Goal: Transaction & Acquisition: Purchase product/service

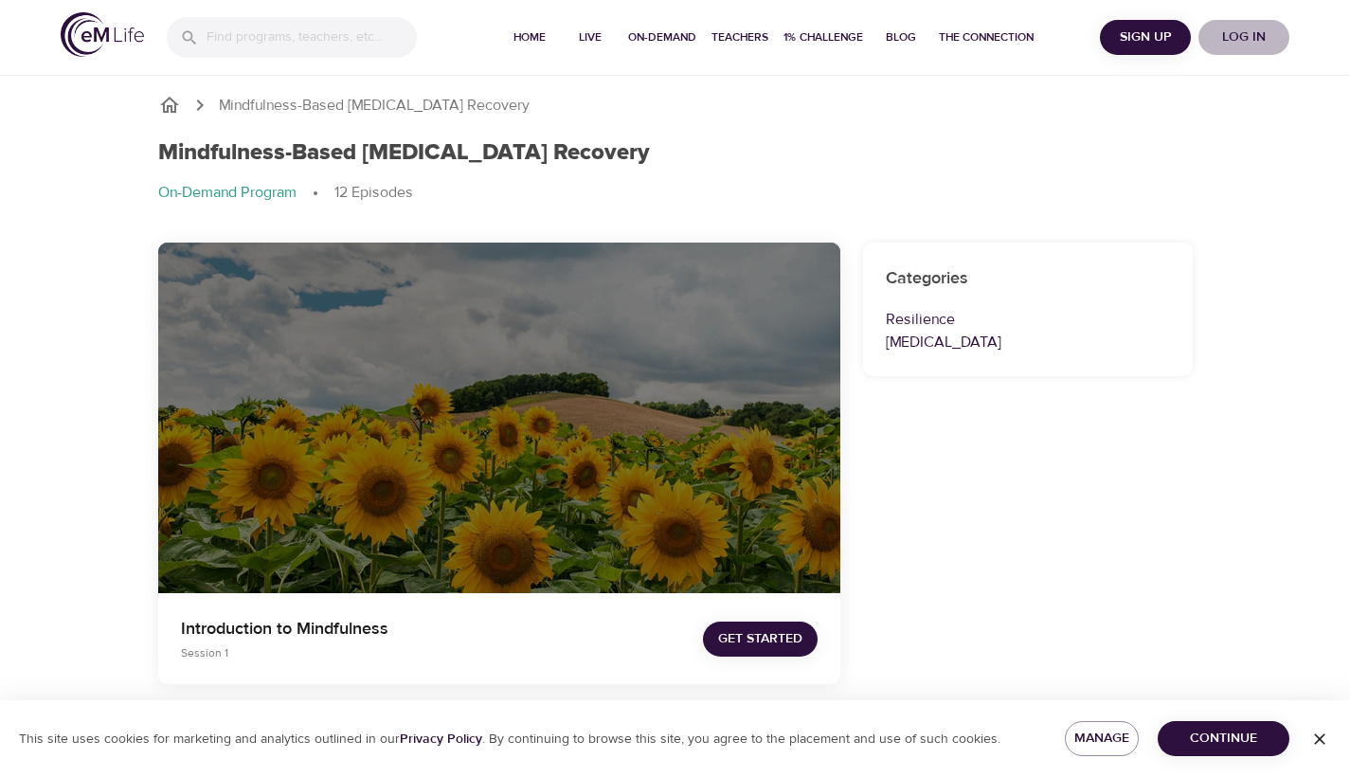
click at [1261, 30] on span "Log in" at bounding box center [1244, 38] width 76 height 24
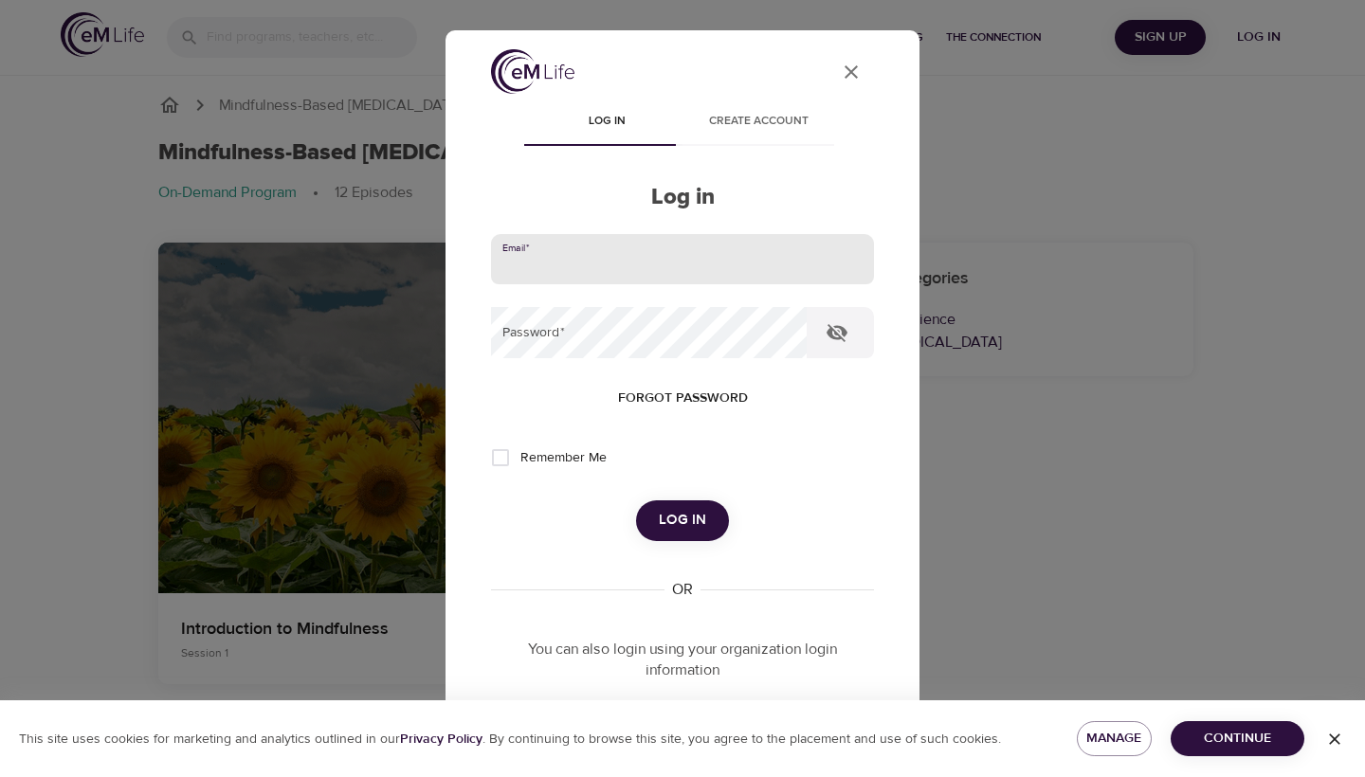
type input "[PERSON_NAME][EMAIL_ADDRESS][DOMAIN_NAME]"
click at [500, 458] on input "Remember Me" at bounding box center [500, 458] width 40 height 40
checkbox input "true"
click at [676, 518] on span "Log in" at bounding box center [682, 520] width 47 height 25
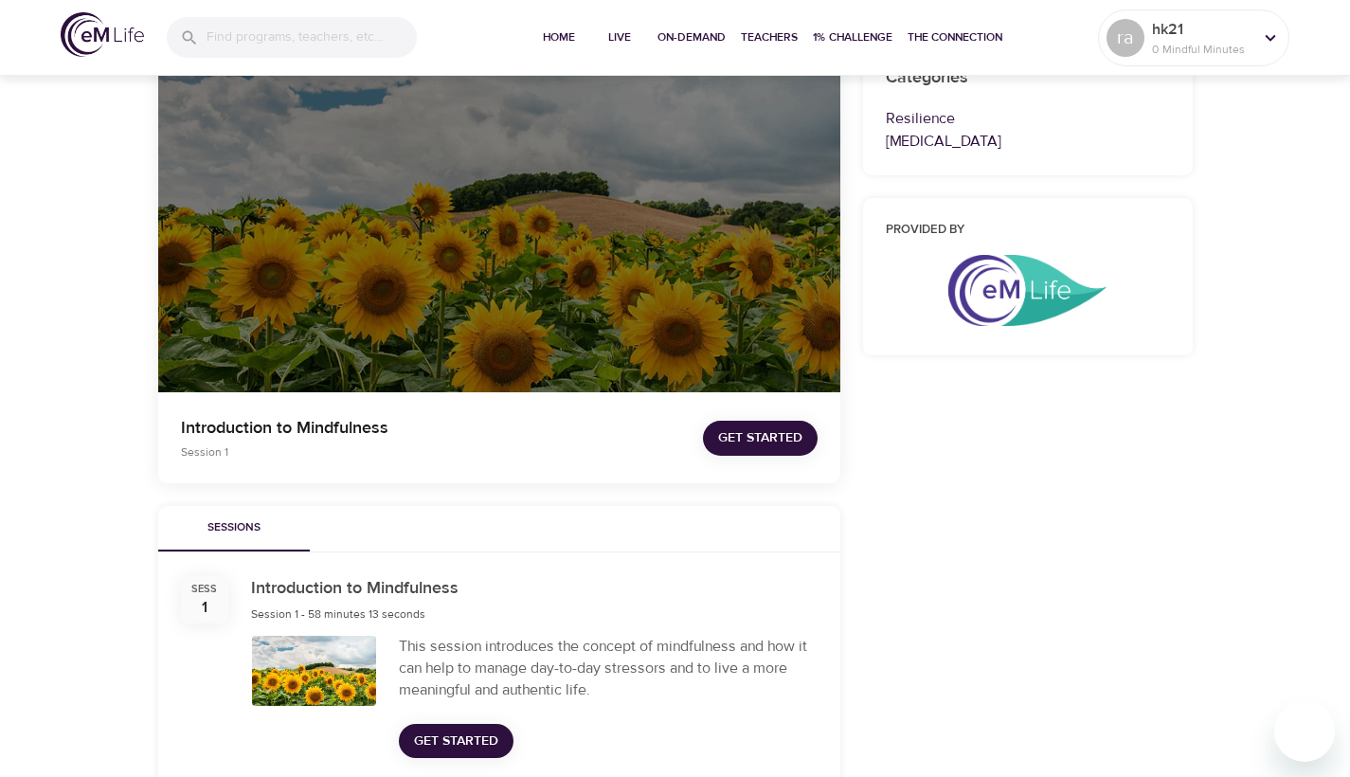
scroll to position [194, 0]
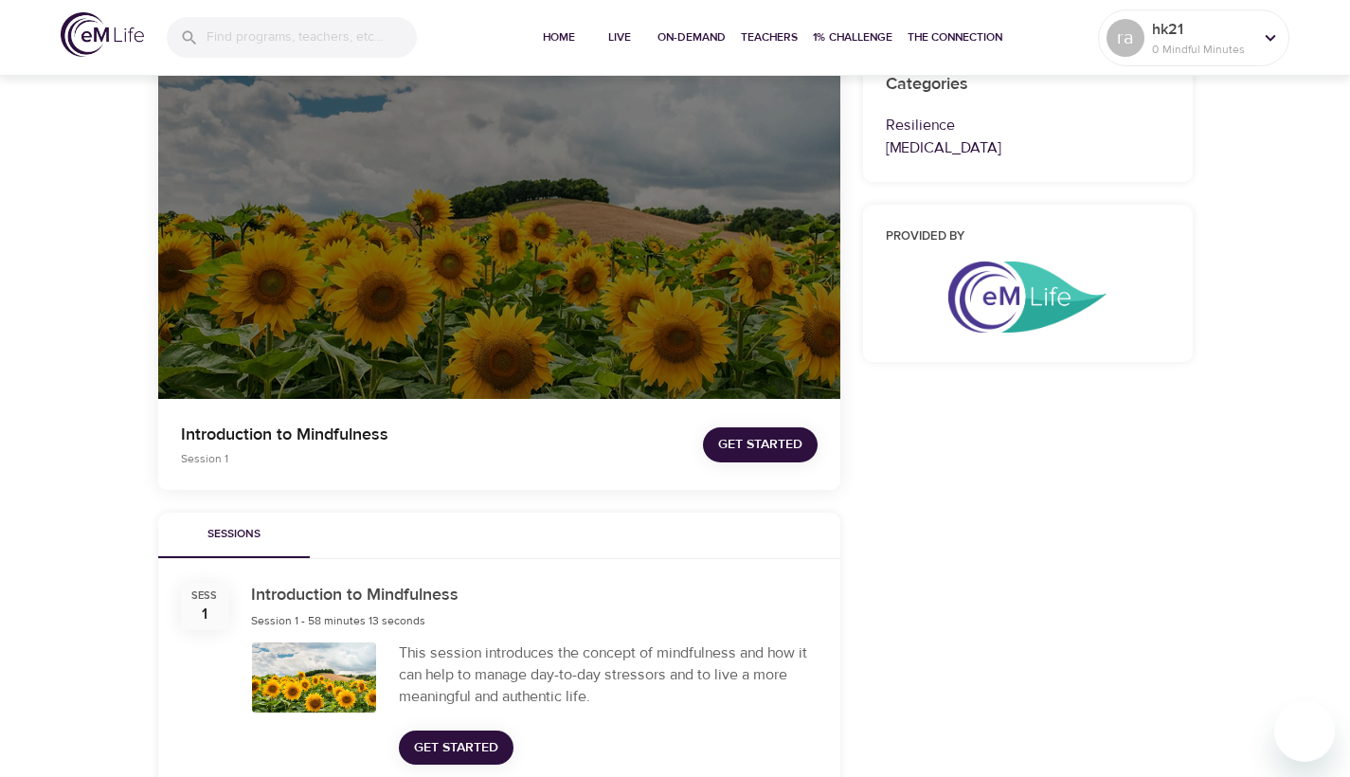
click at [456, 746] on span "Get Started" at bounding box center [456, 748] width 84 height 24
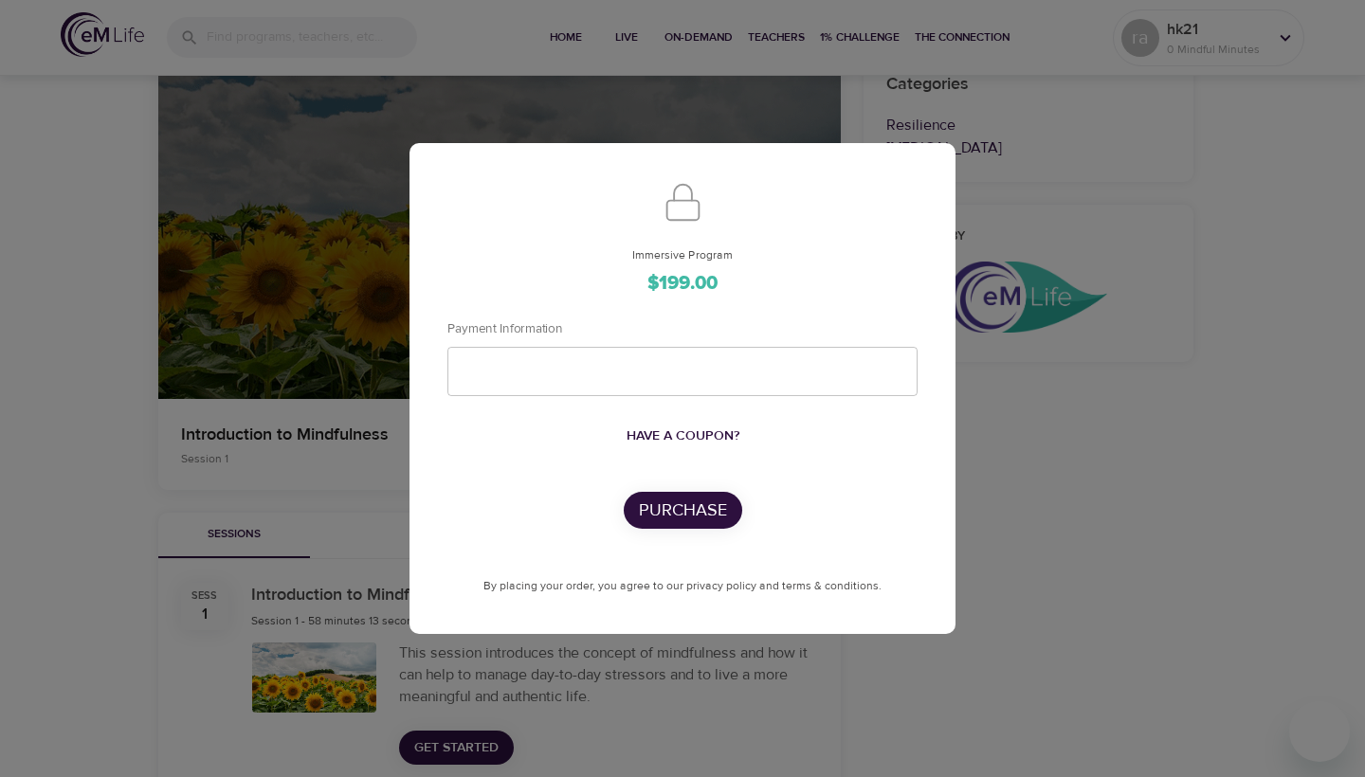
click at [1144, 380] on div "Immersive Program $199.00 Payment Information Have a coupon? Purchase By placin…" at bounding box center [682, 388] width 1365 height 777
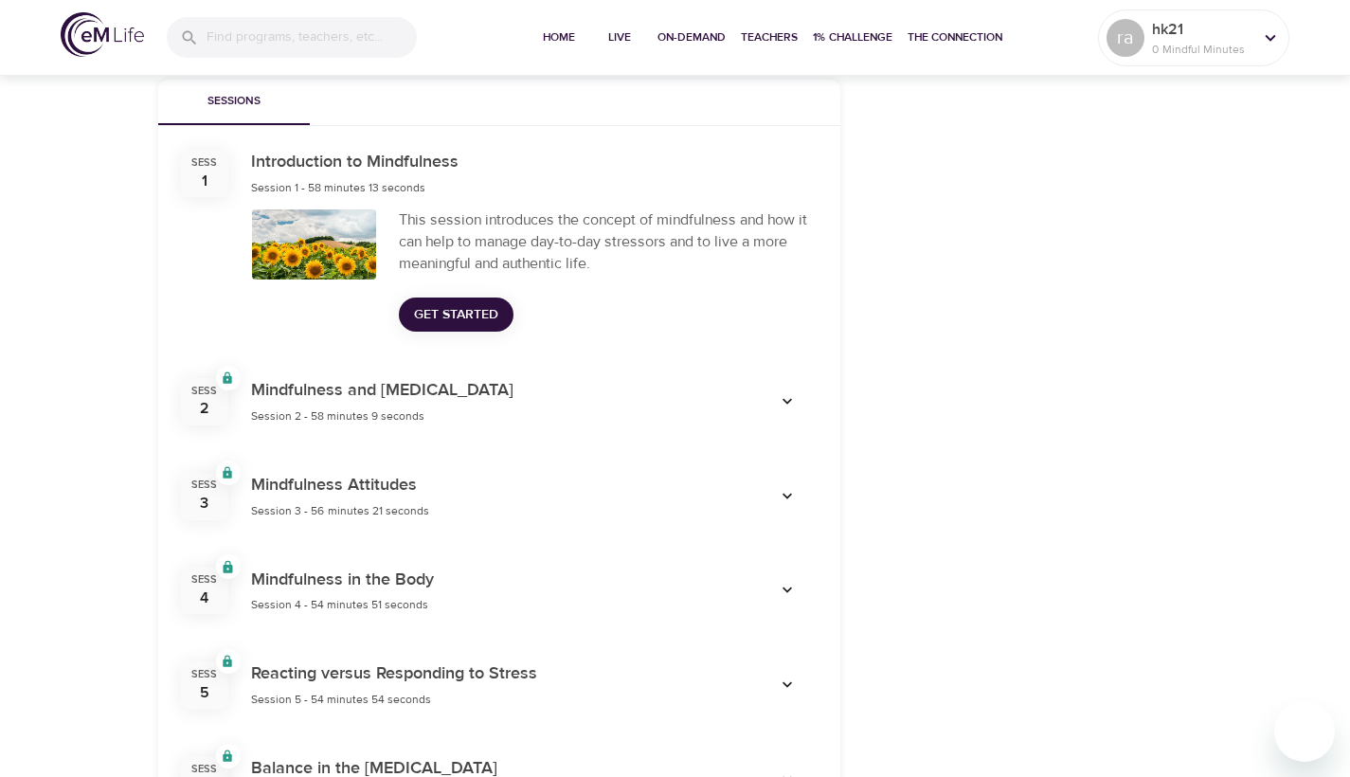
scroll to position [599, 0]
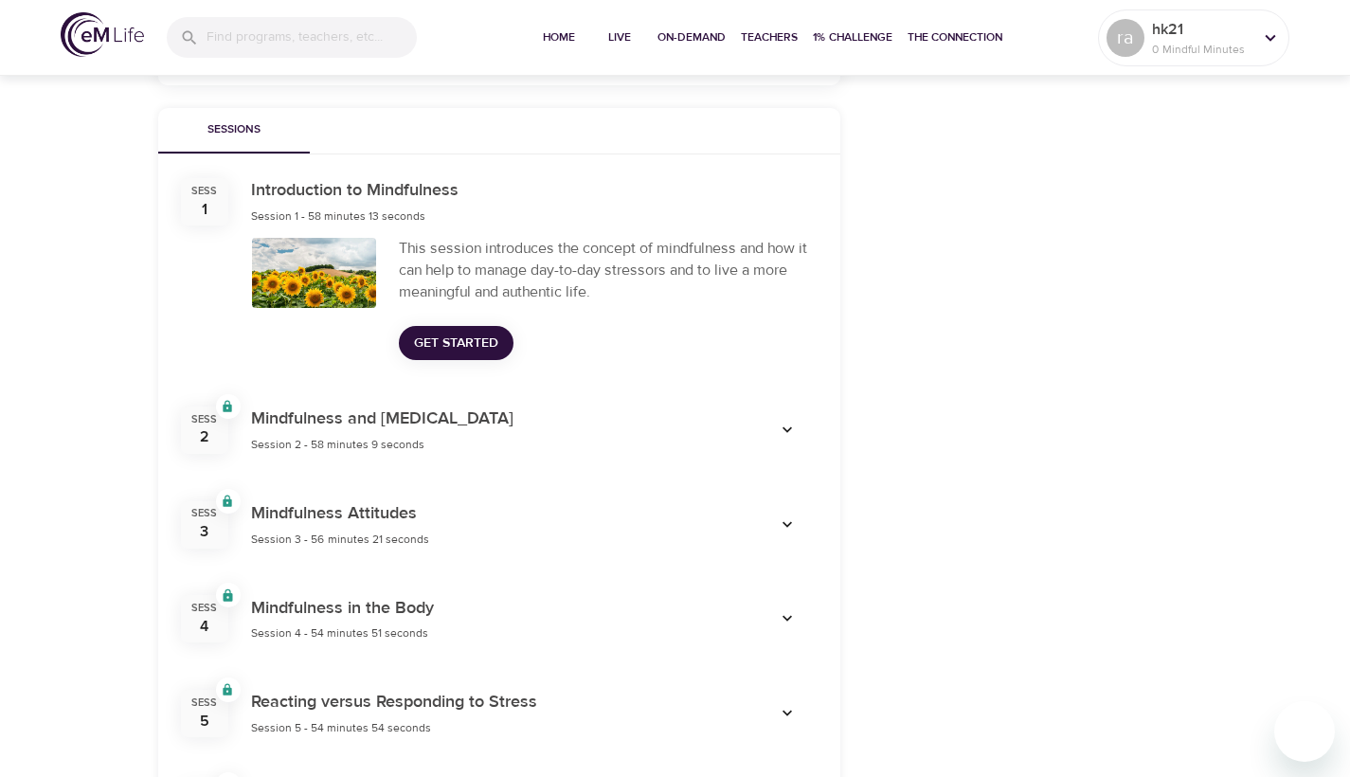
click at [794, 423] on icon "button" at bounding box center [787, 430] width 19 height 19
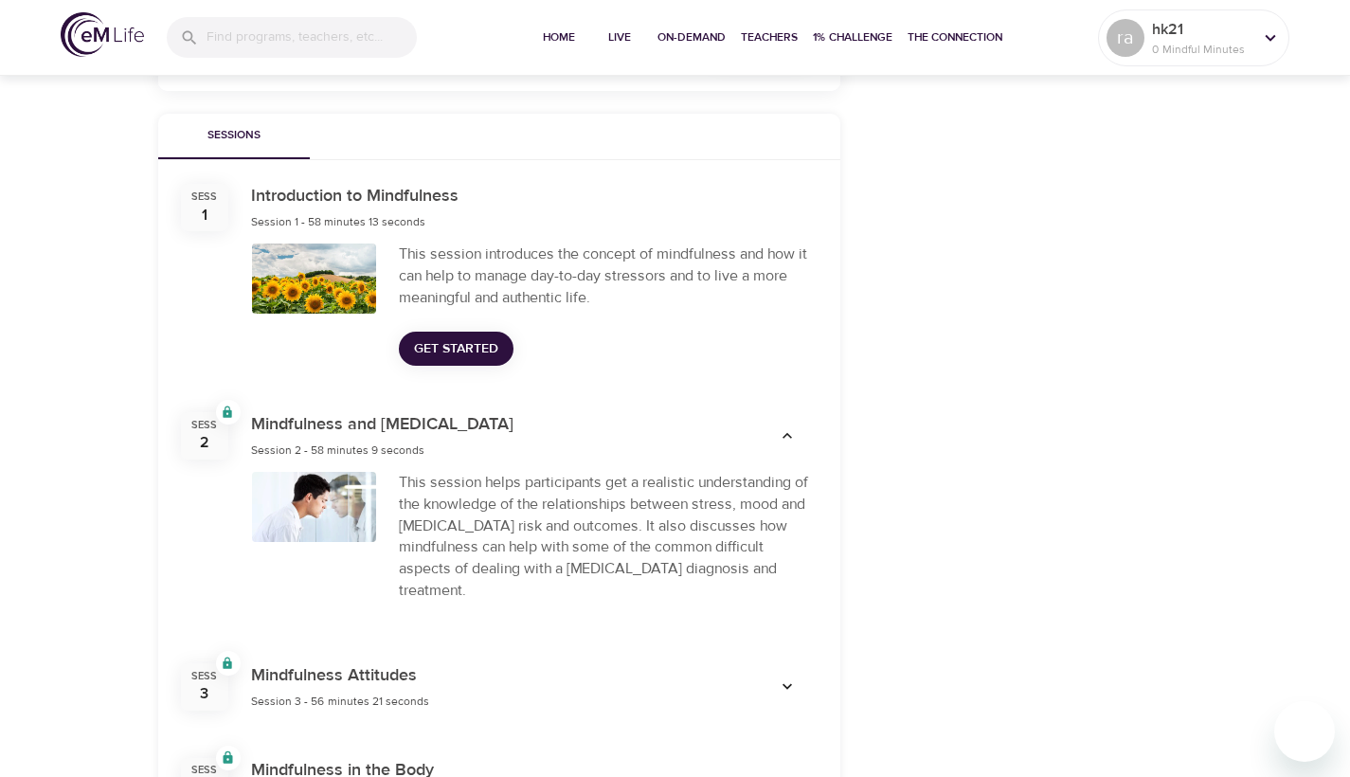
scroll to position [774, 0]
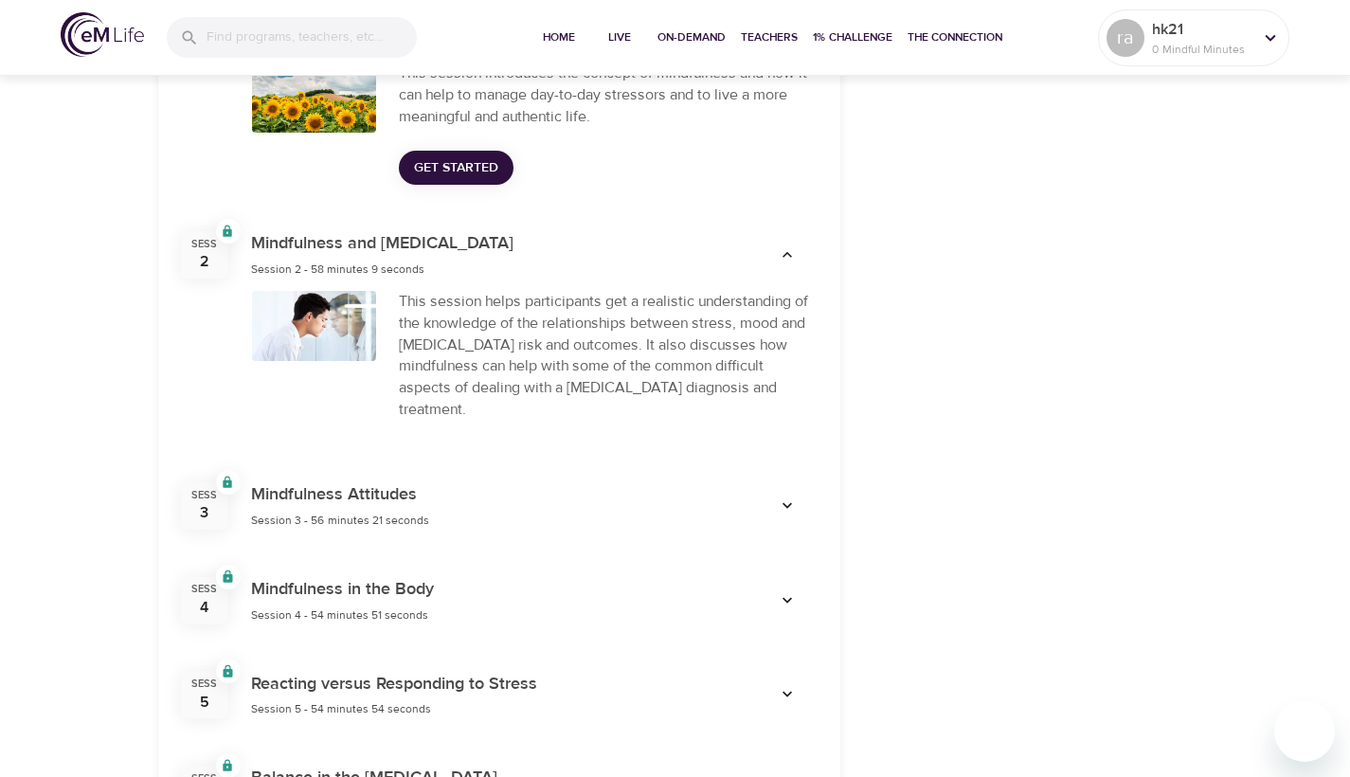
click at [787, 502] on icon "button" at bounding box center [787, 505] width 9 height 6
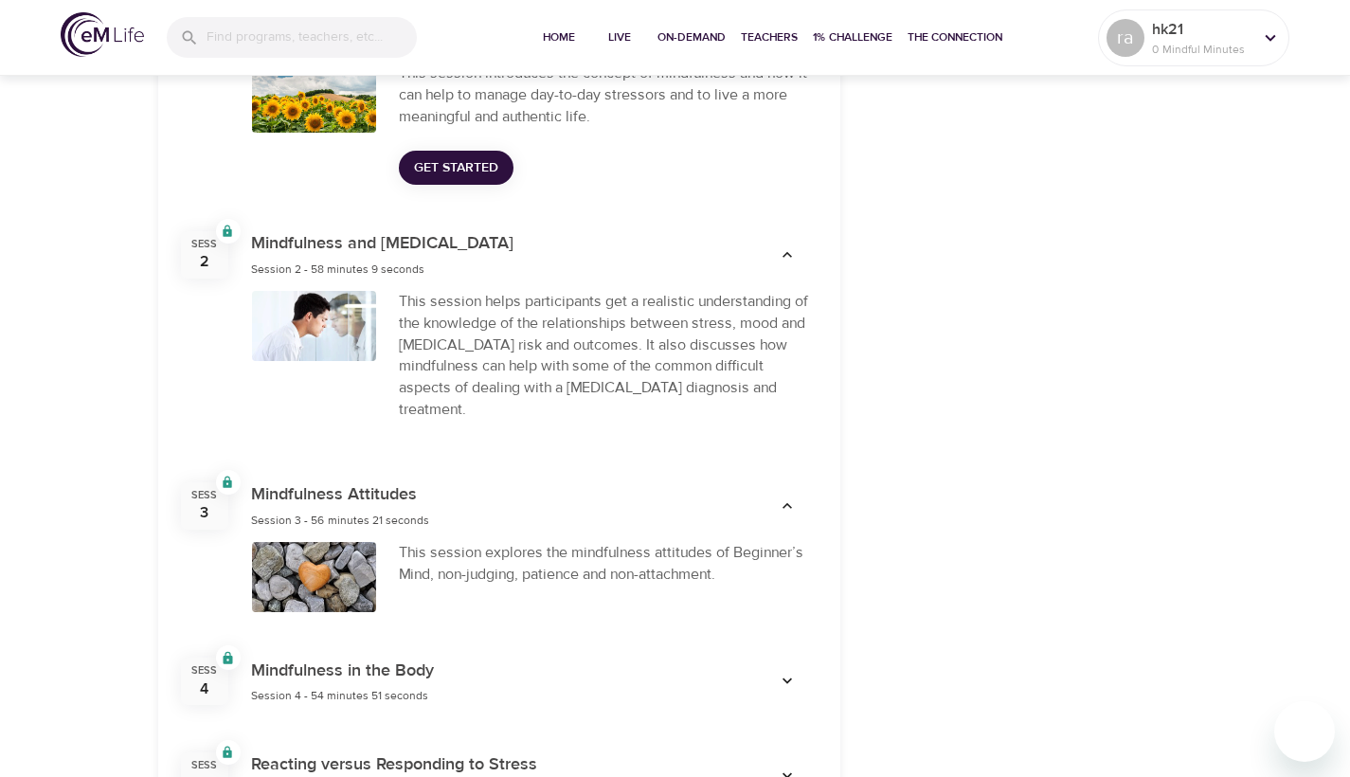
click at [792, 672] on icon "button" at bounding box center [787, 681] width 19 height 19
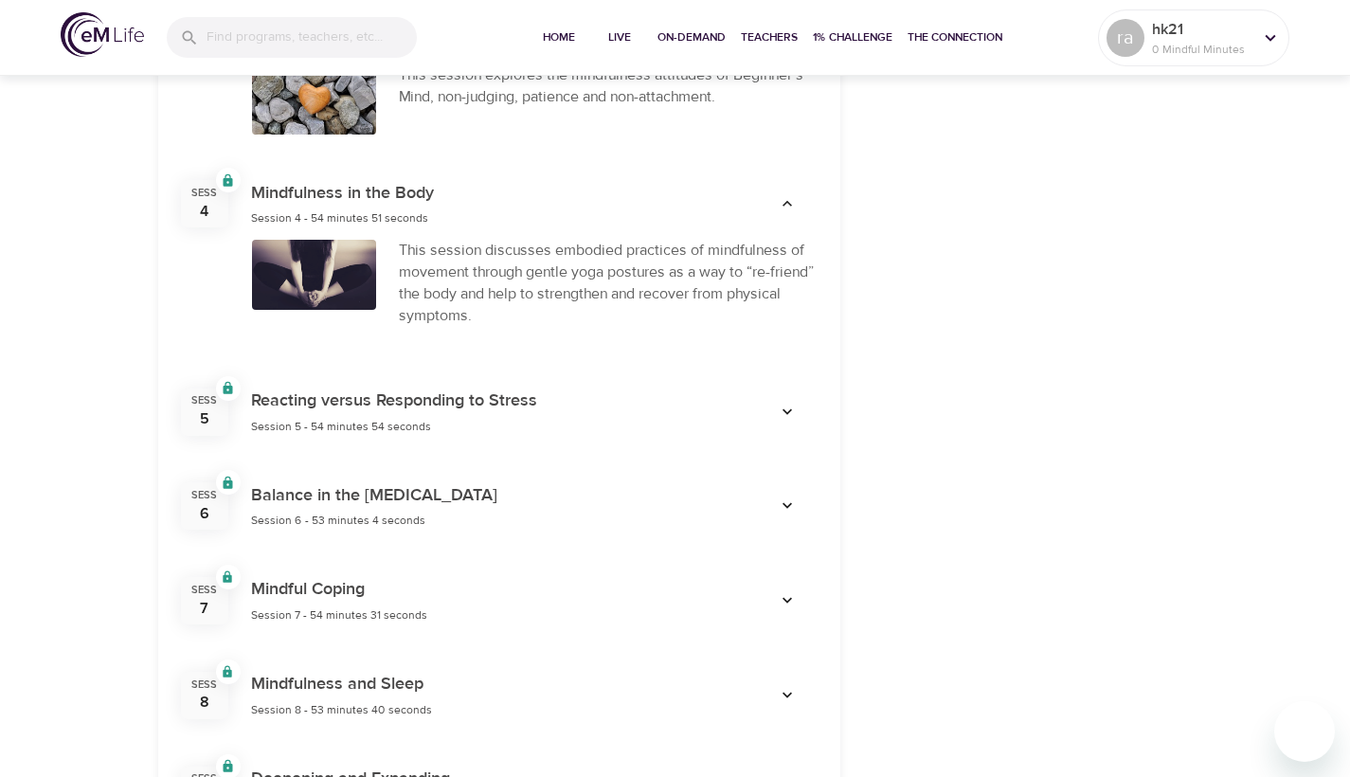
scroll to position [1287, 0]
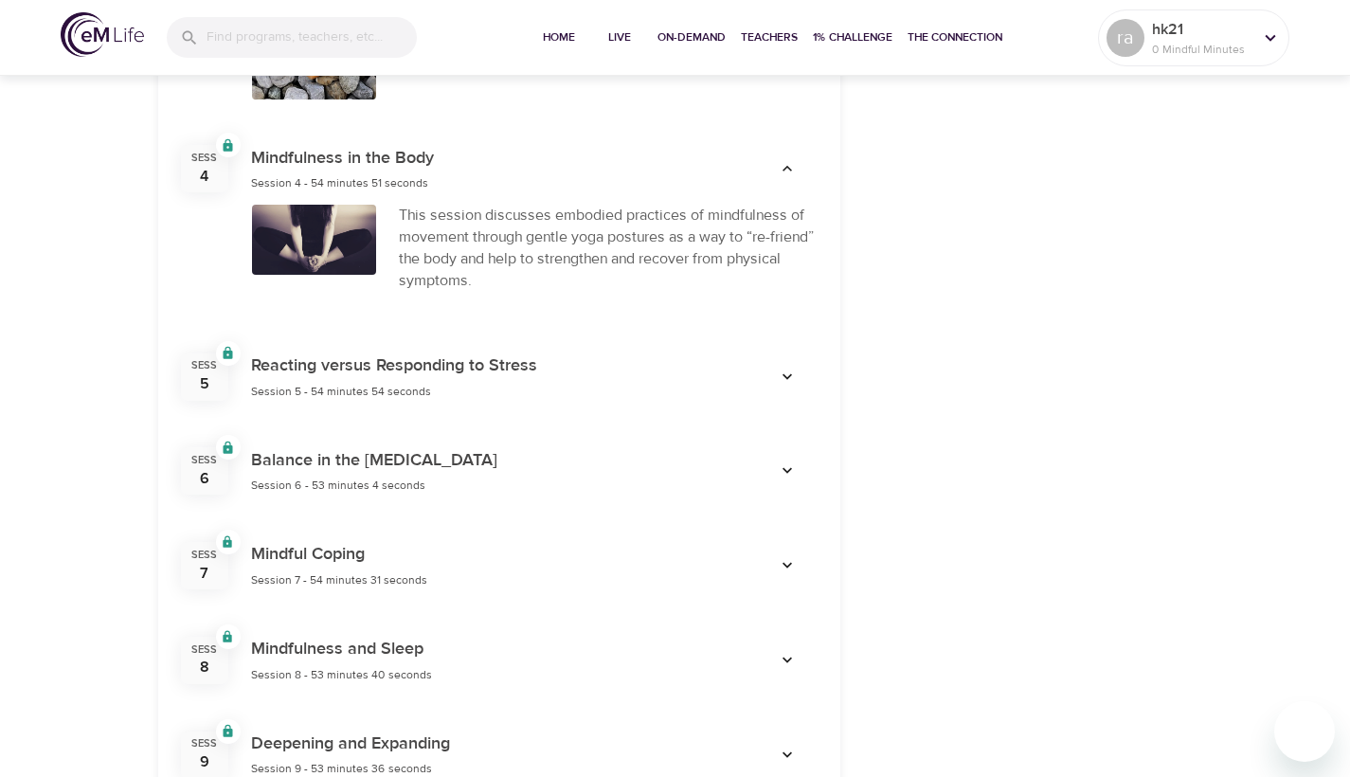
click at [786, 368] on icon "button" at bounding box center [787, 377] width 19 height 19
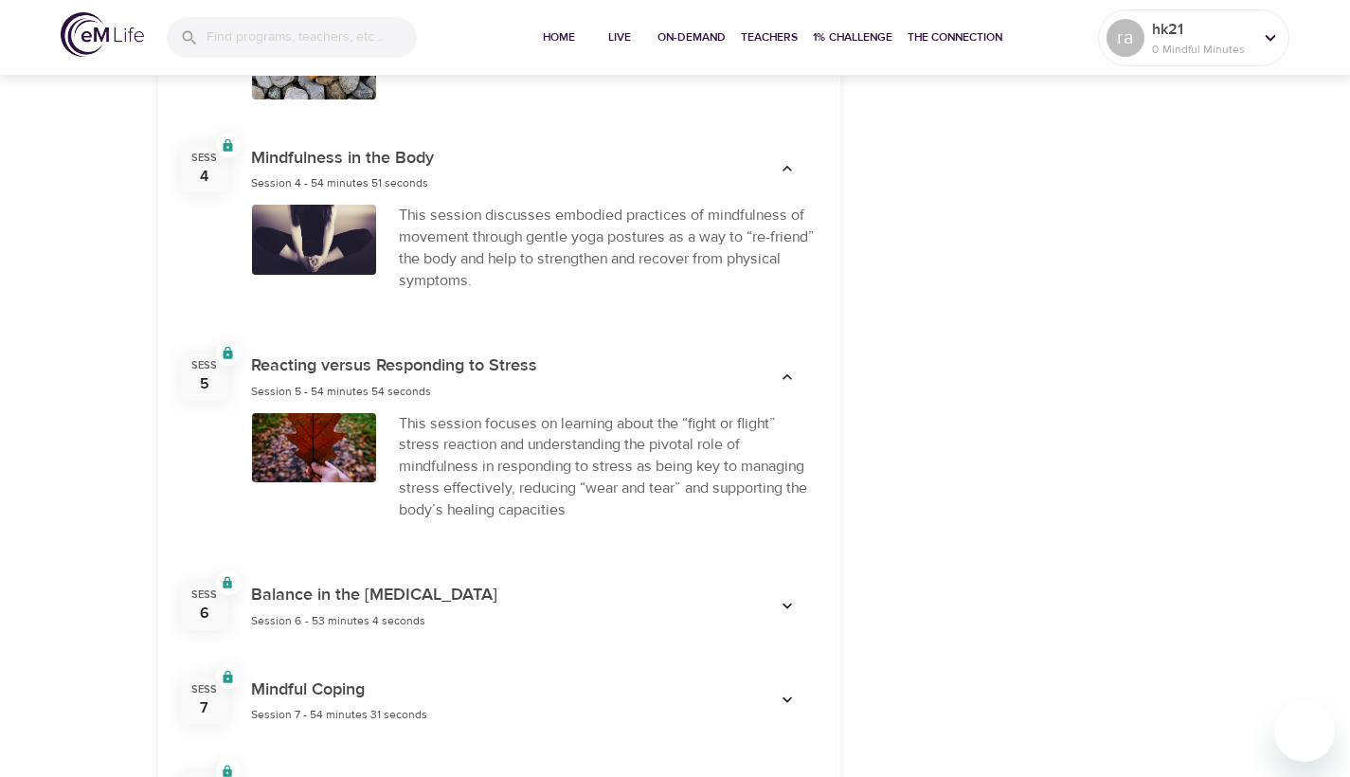
click at [793, 597] on icon "button" at bounding box center [787, 606] width 19 height 19
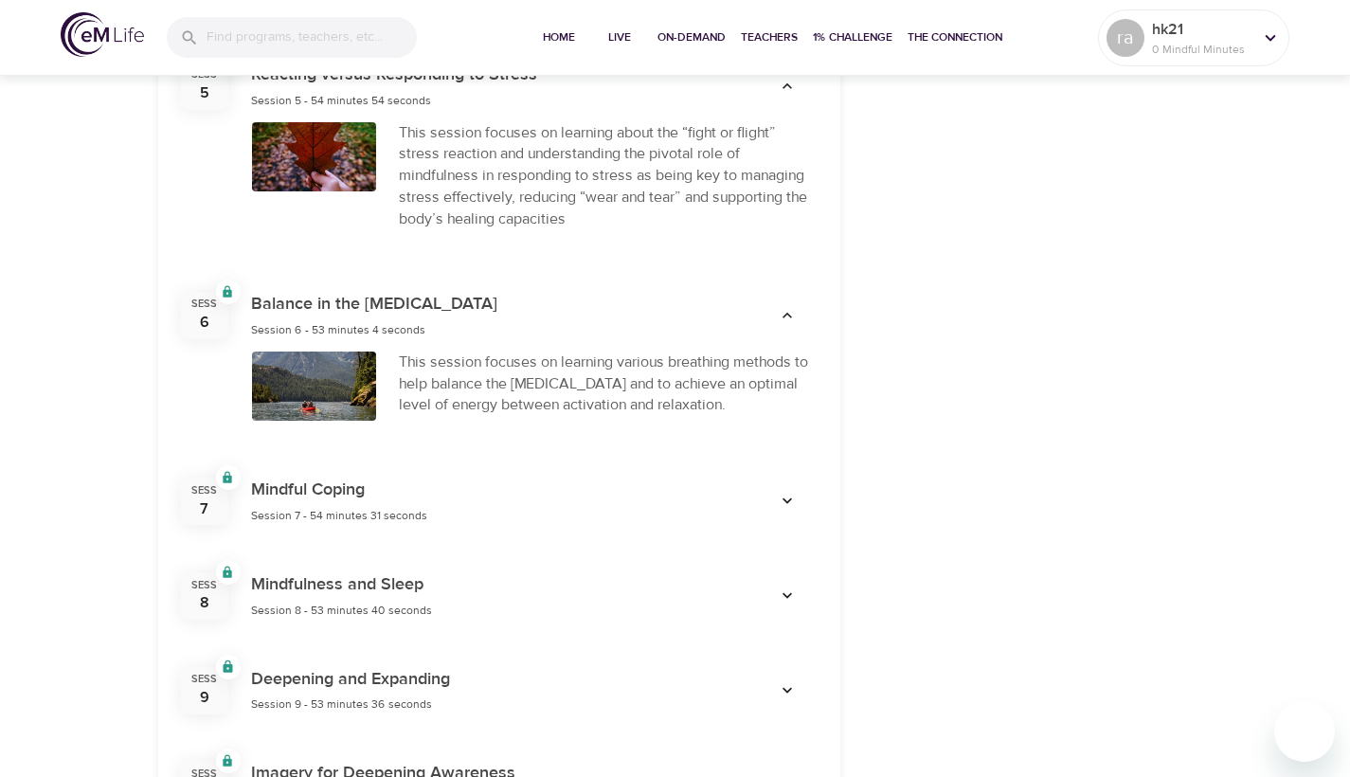
scroll to position [1659, 0]
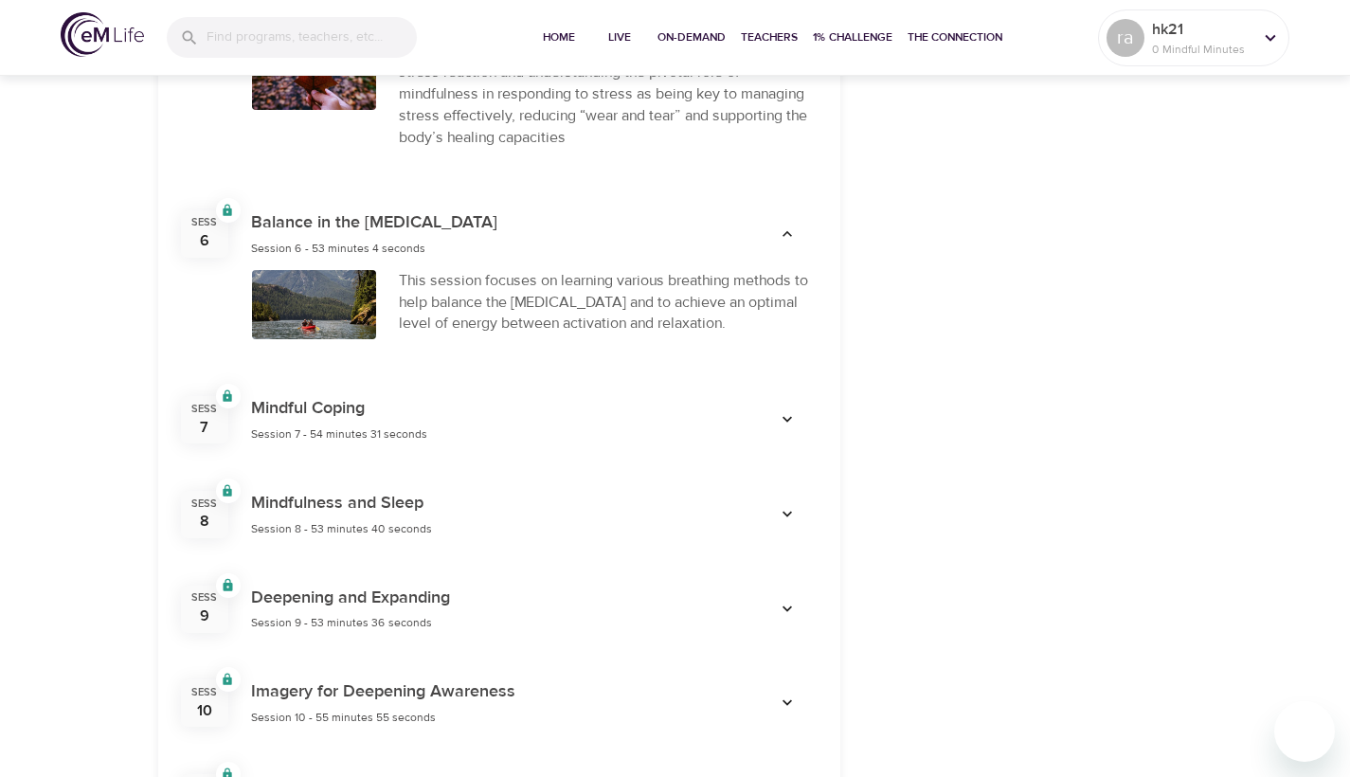
click at [789, 410] on icon "button" at bounding box center [787, 419] width 19 height 19
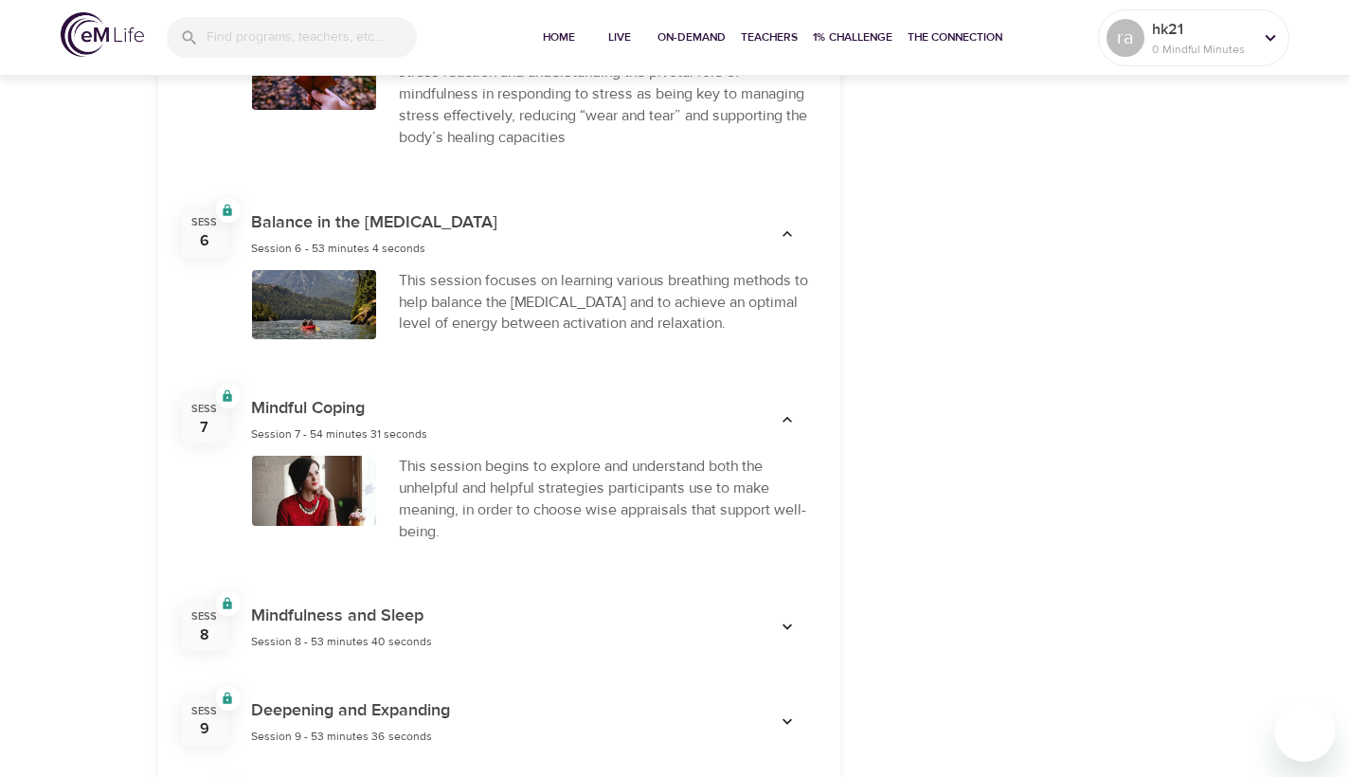
click at [789, 410] on icon "button" at bounding box center [787, 419] width 19 height 19
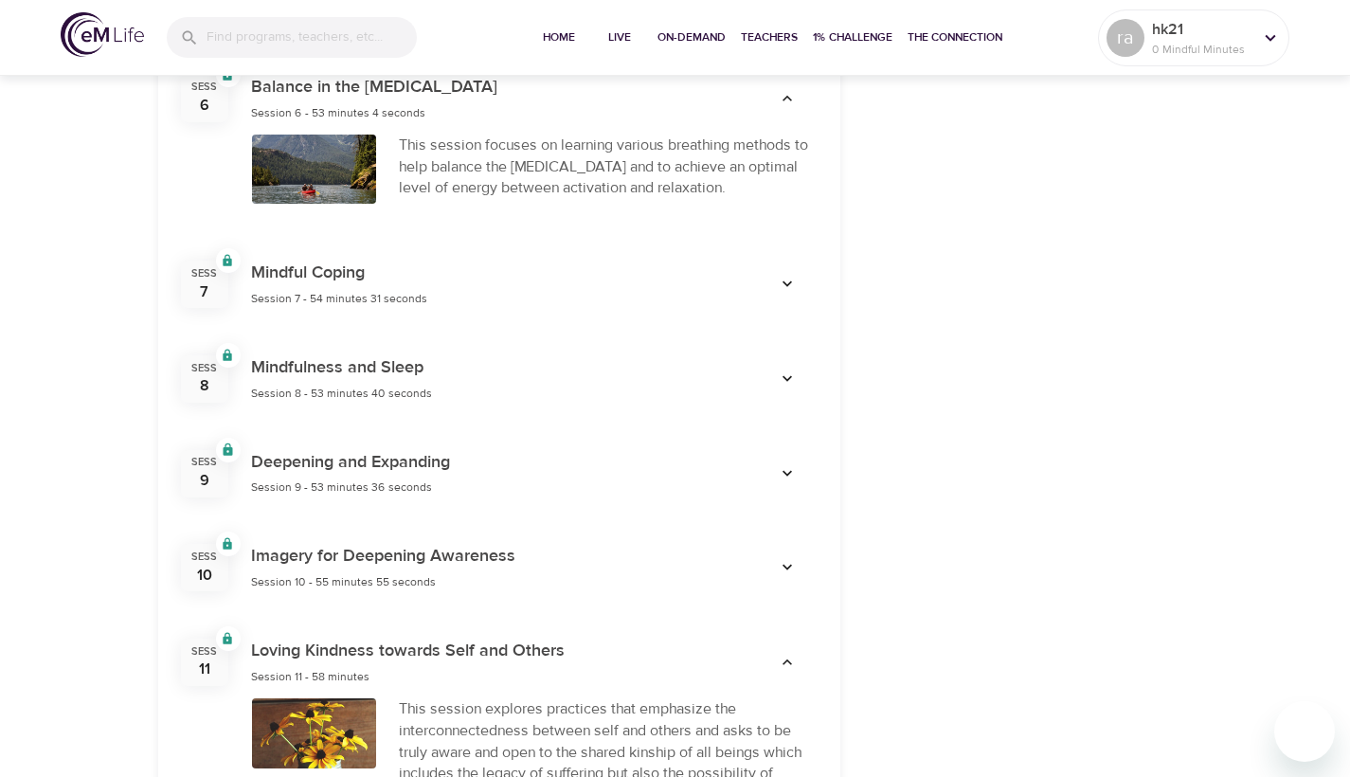
scroll to position [1975, 0]
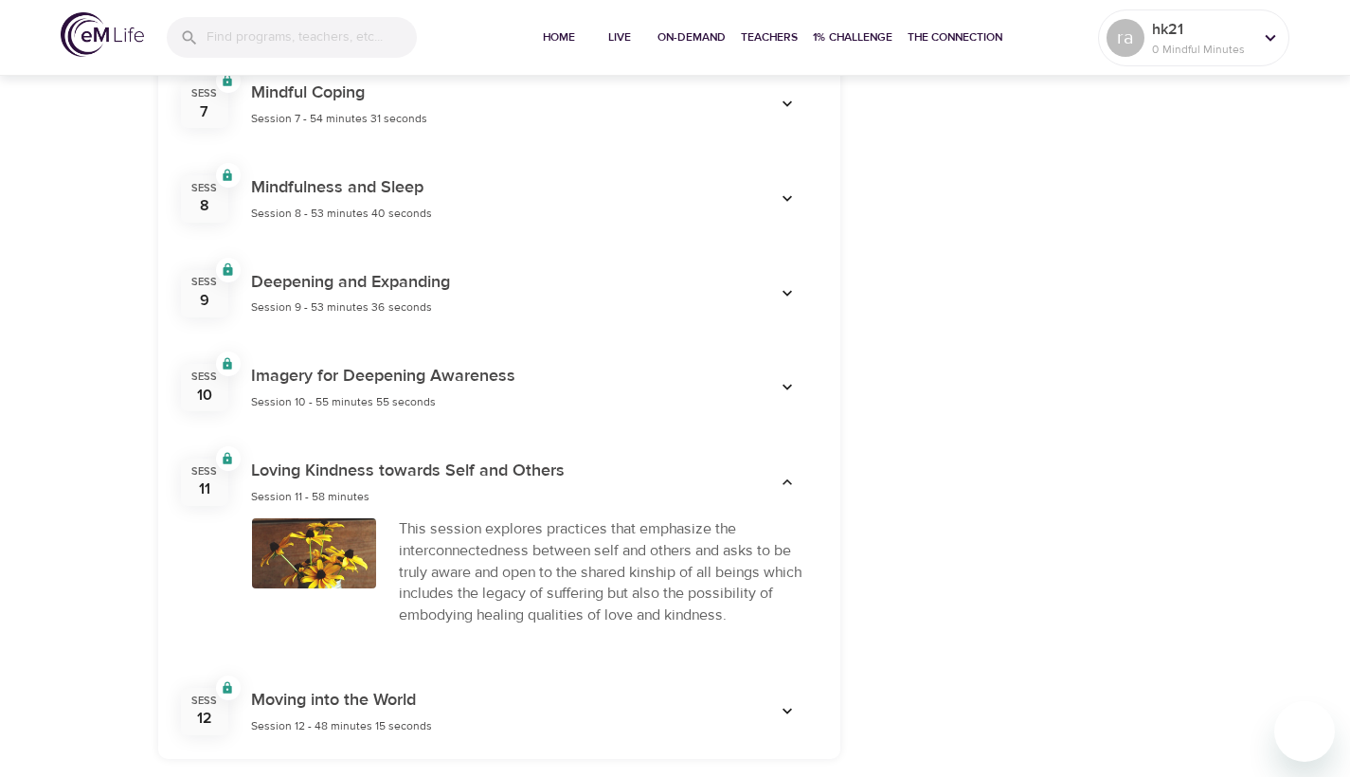
click at [788, 702] on icon "button" at bounding box center [787, 711] width 19 height 19
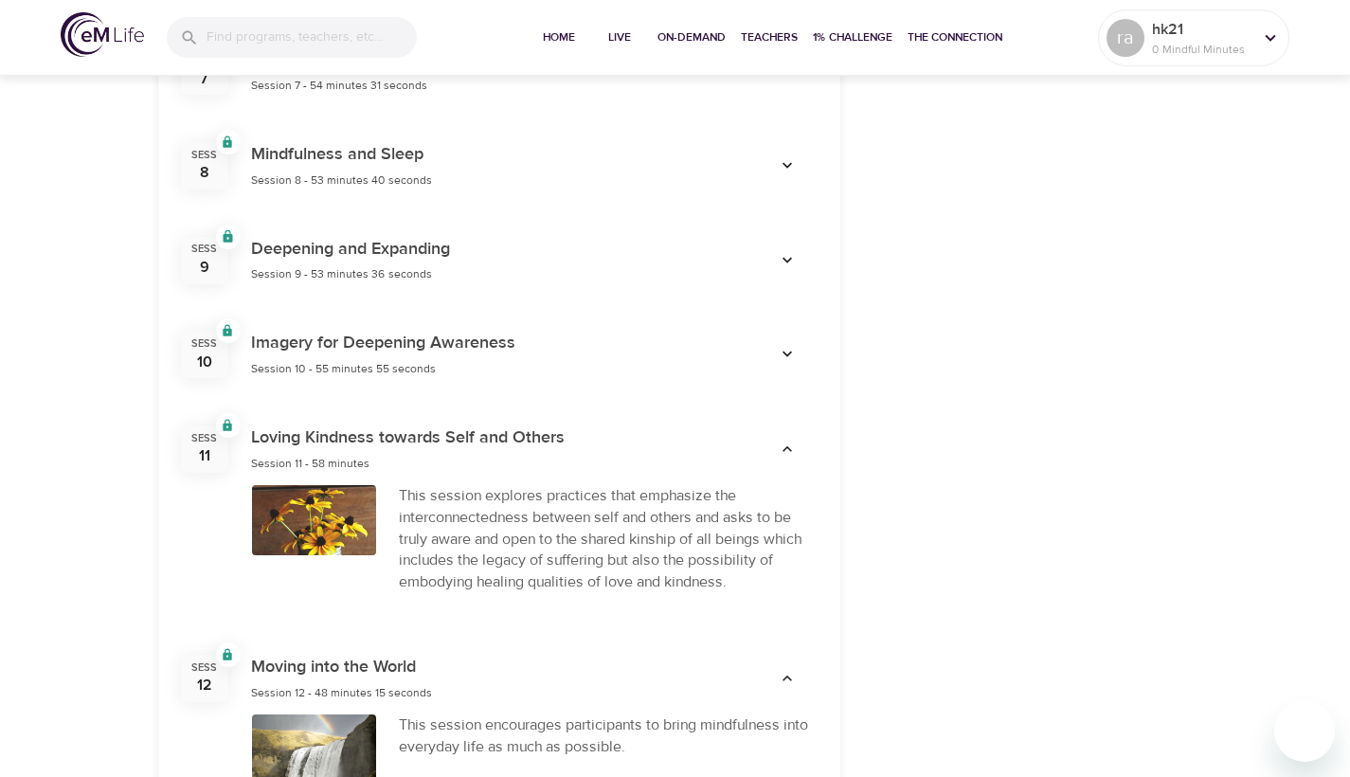
scroll to position [1940, 0]
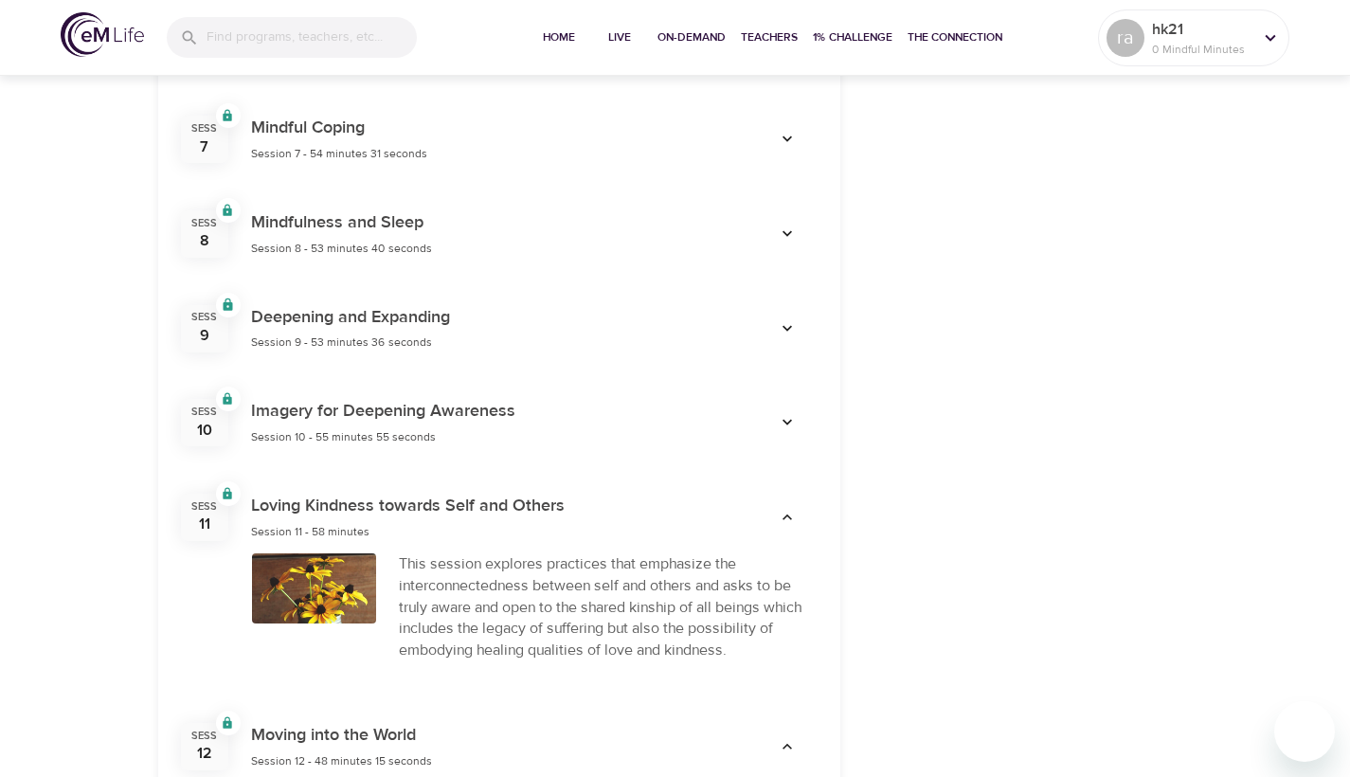
click at [789, 413] on icon "button" at bounding box center [787, 422] width 19 height 19
